Goal: Task Accomplishment & Management: Use online tool/utility

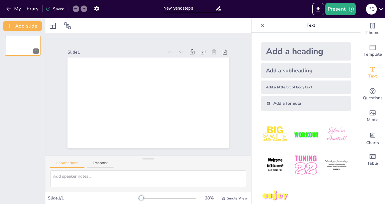
click at [260, 25] on icon at bounding box center [263, 25] width 6 height 6
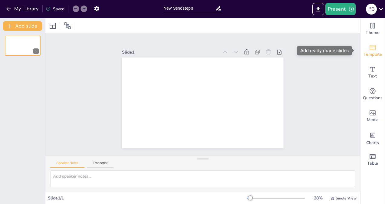
click at [375, 50] on div "Template" at bounding box center [373, 51] width 24 height 22
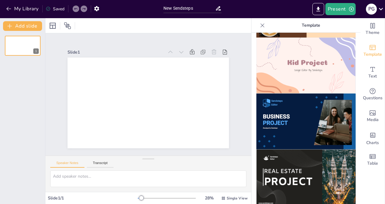
scroll to position [449, 0]
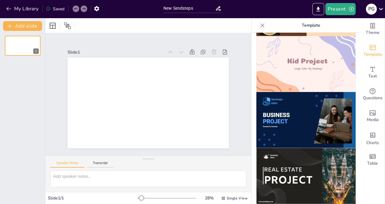
click at [291, 115] on img at bounding box center [306, 120] width 99 height 56
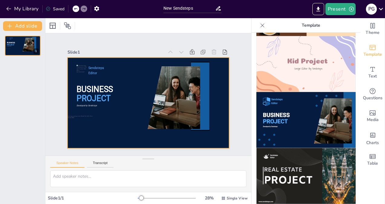
click at [96, 78] on div at bounding box center [145, 102] width 185 height 149
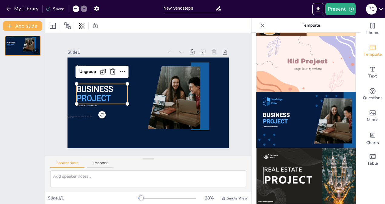
click at [186, 95] on span "PROJECT" at bounding box center [203, 90] width 34 height 9
click at [27, 27] on button "Add slide" at bounding box center [22, 26] width 39 height 10
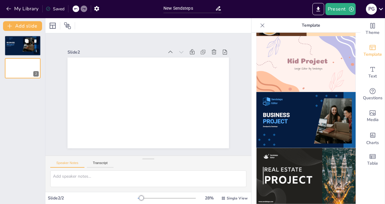
click at [29, 45] on div at bounding box center [27, 45] width 21 height 14
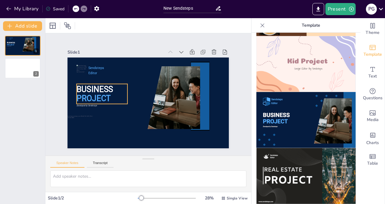
click at [151, 77] on p "PROJECT" at bounding box center [168, 52] width 35 height 49
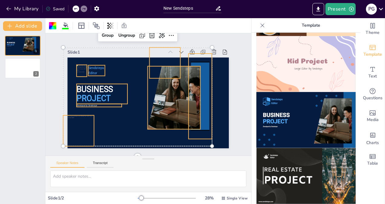
click at [166, 69] on span "BUSINESS" at bounding box center [179, 51] width 26 height 36
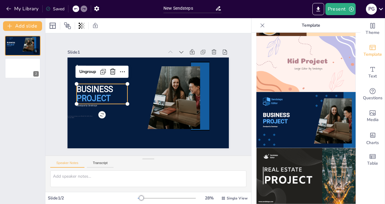
click at [144, 74] on p "PROJECT" at bounding box center [155, 48] width 22 height 52
click at [95, 91] on p "PROJECT" at bounding box center [104, 79] width 51 height 31
click at [193, 38] on div "Slide 1 BUSINESS PROJECT Sendsteps Editor Developed by Sendsteps Ungroup Slide 2" at bounding box center [148, 94] width 181 height 139
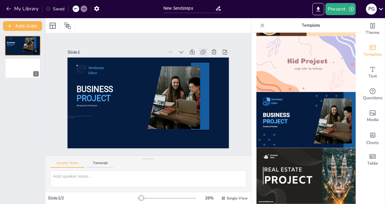
click at [212, 102] on icon at bounding box center [216, 106] width 8 height 8
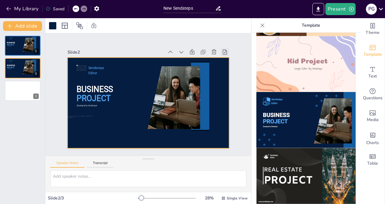
click at [221, 143] on icon at bounding box center [218, 147] width 8 height 8
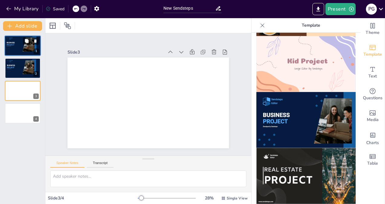
click at [29, 46] on div at bounding box center [27, 45] width 21 height 14
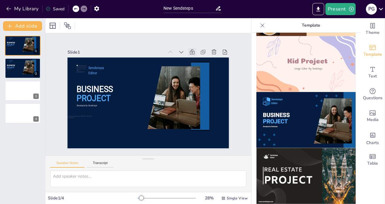
click at [189, 136] on icon at bounding box center [191, 138] width 5 height 5
click at [204, 108] on icon at bounding box center [207, 111] width 7 height 6
click at [24, 69] on div at bounding box center [29, 67] width 12 height 14
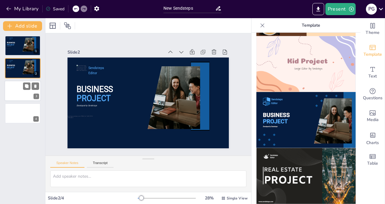
click at [22, 88] on div at bounding box center [23, 91] width 36 height 21
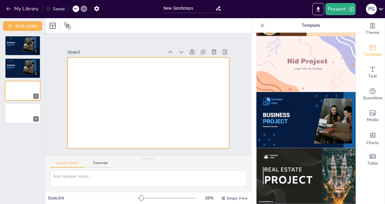
click at [133, 78] on div at bounding box center [156, 98] width 149 height 185
click at [11, 11] on icon "button" at bounding box center [9, 9] width 6 height 6
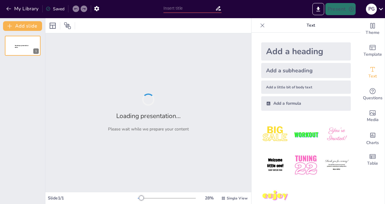
type input "New Sendsteps"
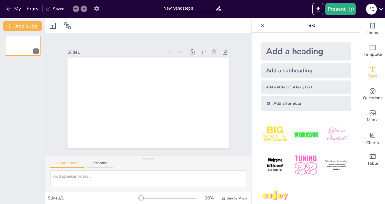
click at [98, 9] on icon "button" at bounding box center [97, 8] width 6 height 6
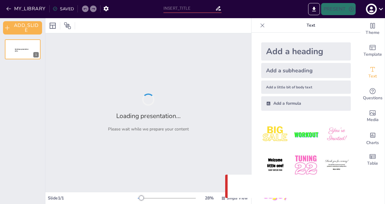
type input "New Sendsteps"
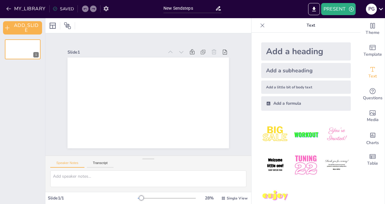
click at [104, 9] on icon "button" at bounding box center [106, 8] width 5 height 5
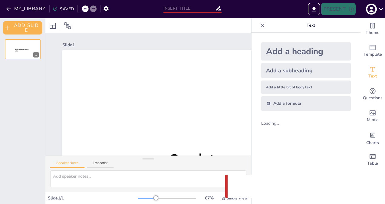
type input "New Sendsteps"
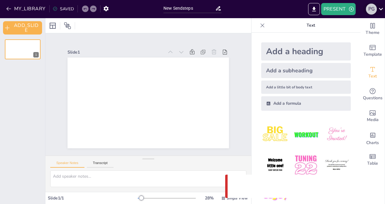
click at [373, 8] on div "P G" at bounding box center [371, 9] width 11 height 11
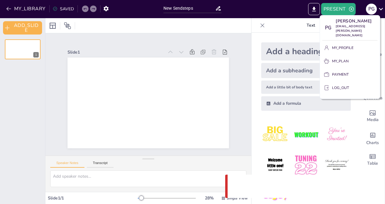
click at [337, 85] on p "LOG_OUT" at bounding box center [340, 87] width 17 height 5
